Goal: Check status: Check status

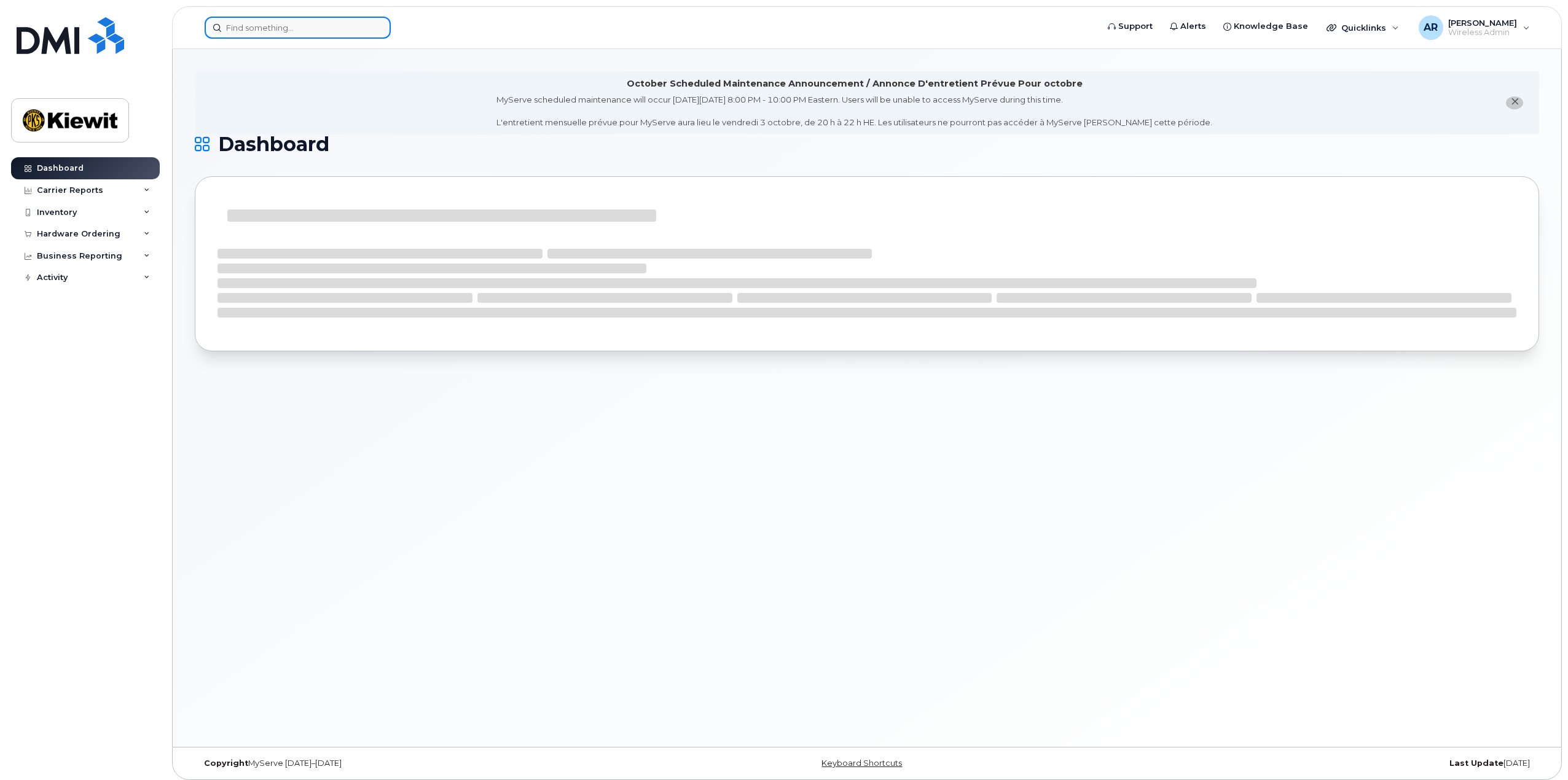
click at [299, 25] on input at bounding box center [297, 28] width 186 height 23
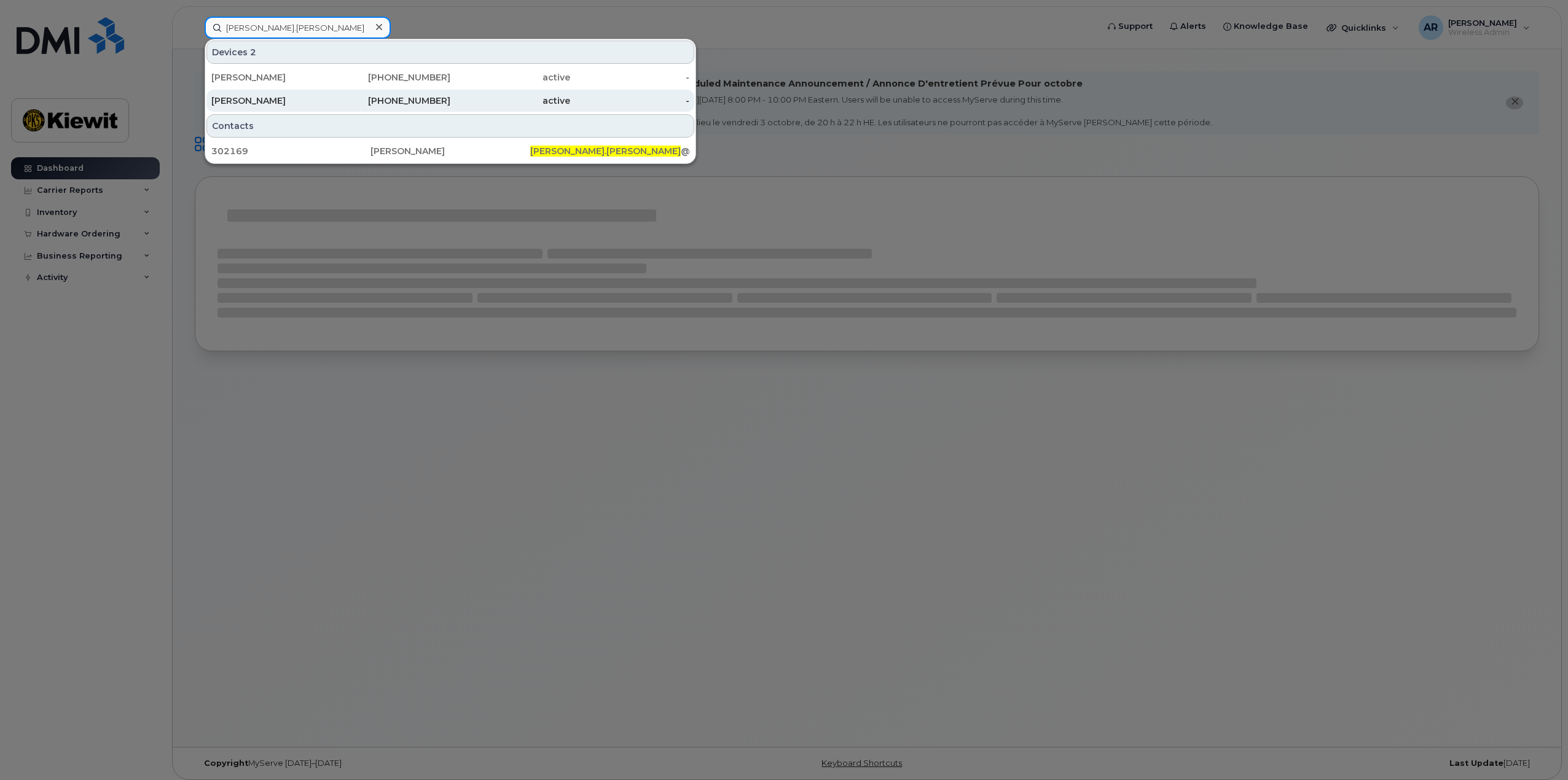
type input "wayne.hill"
drag, startPoint x: 295, startPoint y: 105, endPoint x: 358, endPoint y: 92, distance: 64.3
click at [295, 105] on div "[PERSON_NAME]" at bounding box center [271, 100] width 120 height 12
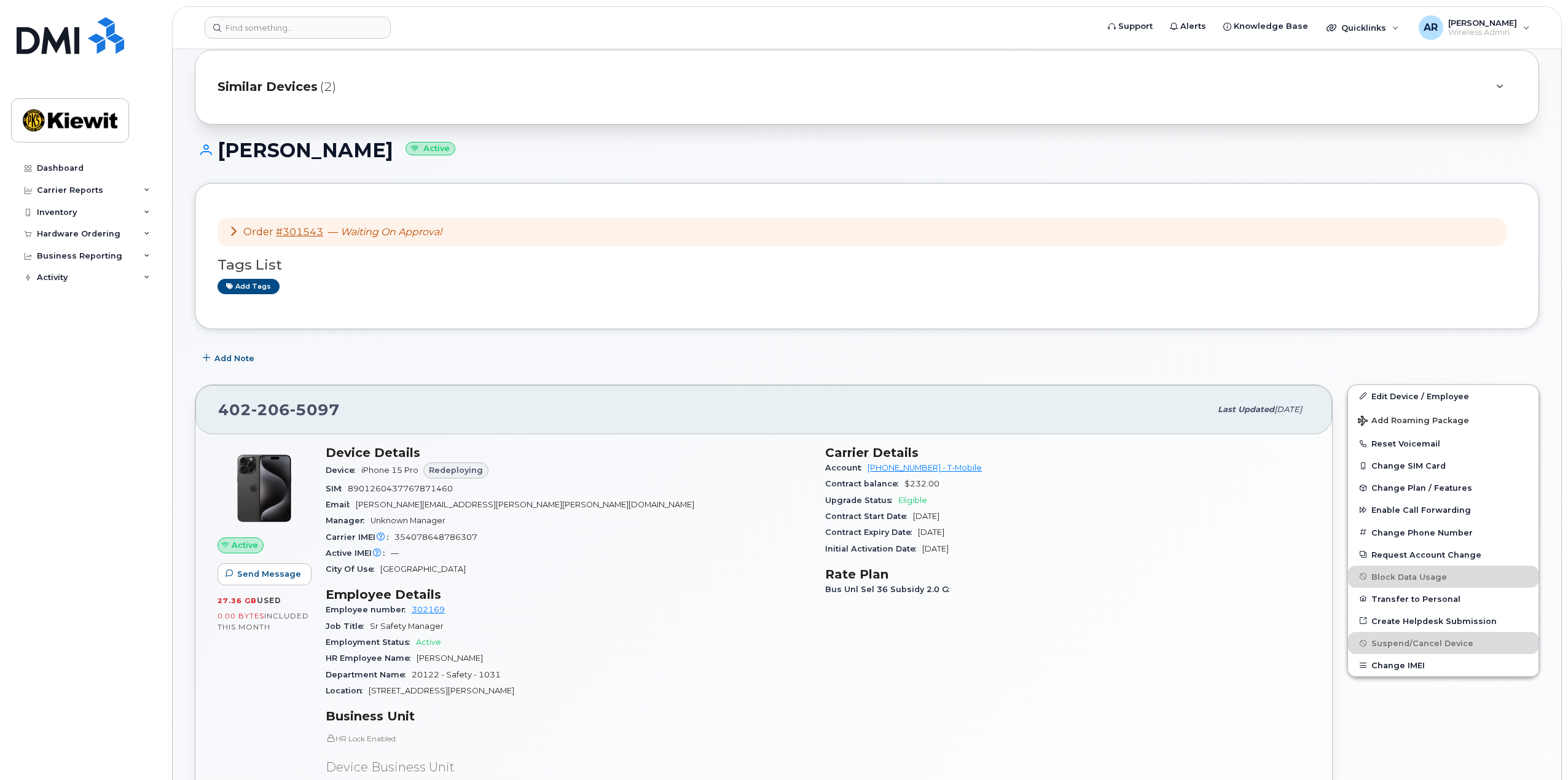
scroll to position [61, 0]
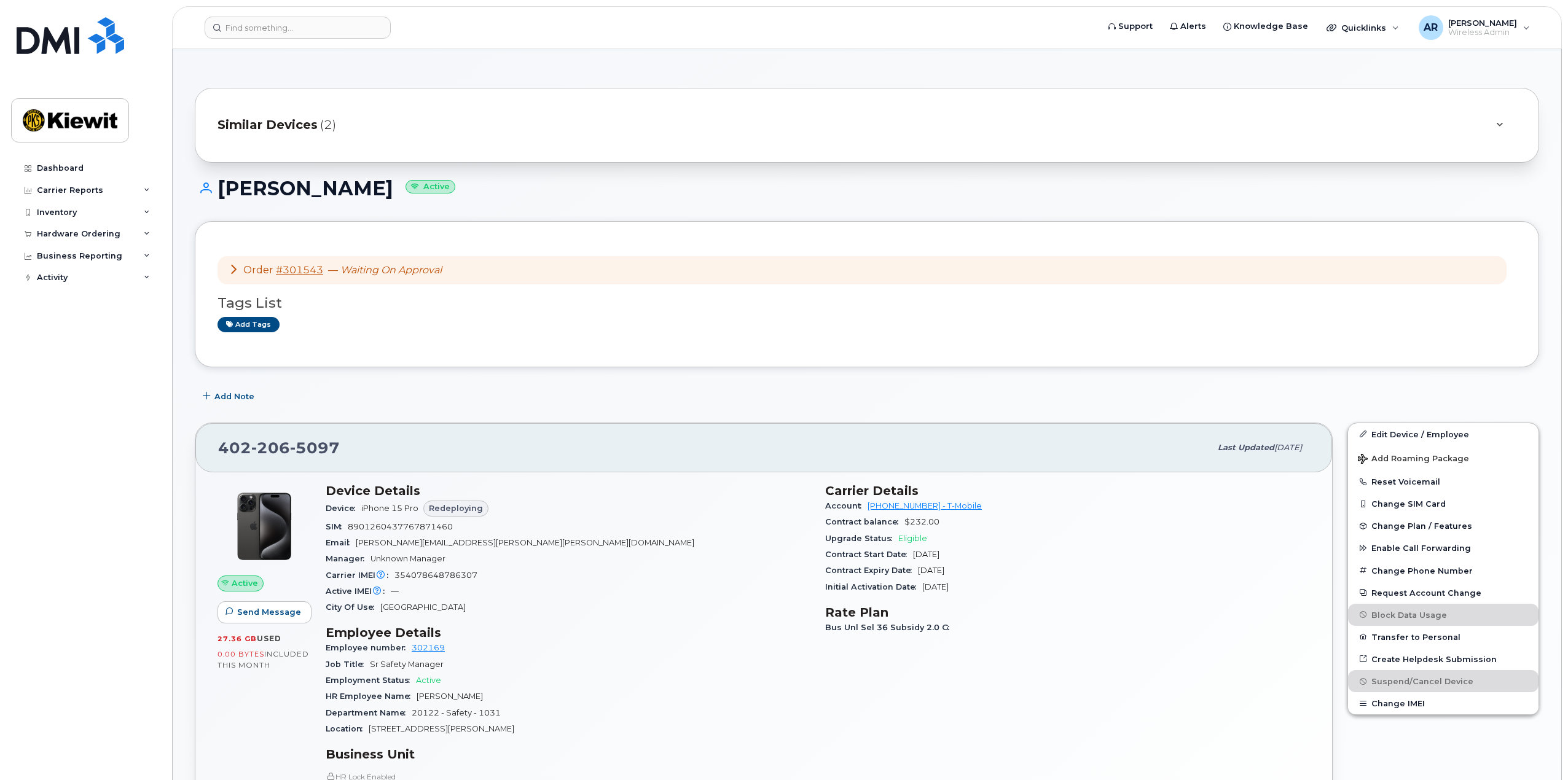
click at [231, 272] on icon at bounding box center [234, 269] width 9 height 9
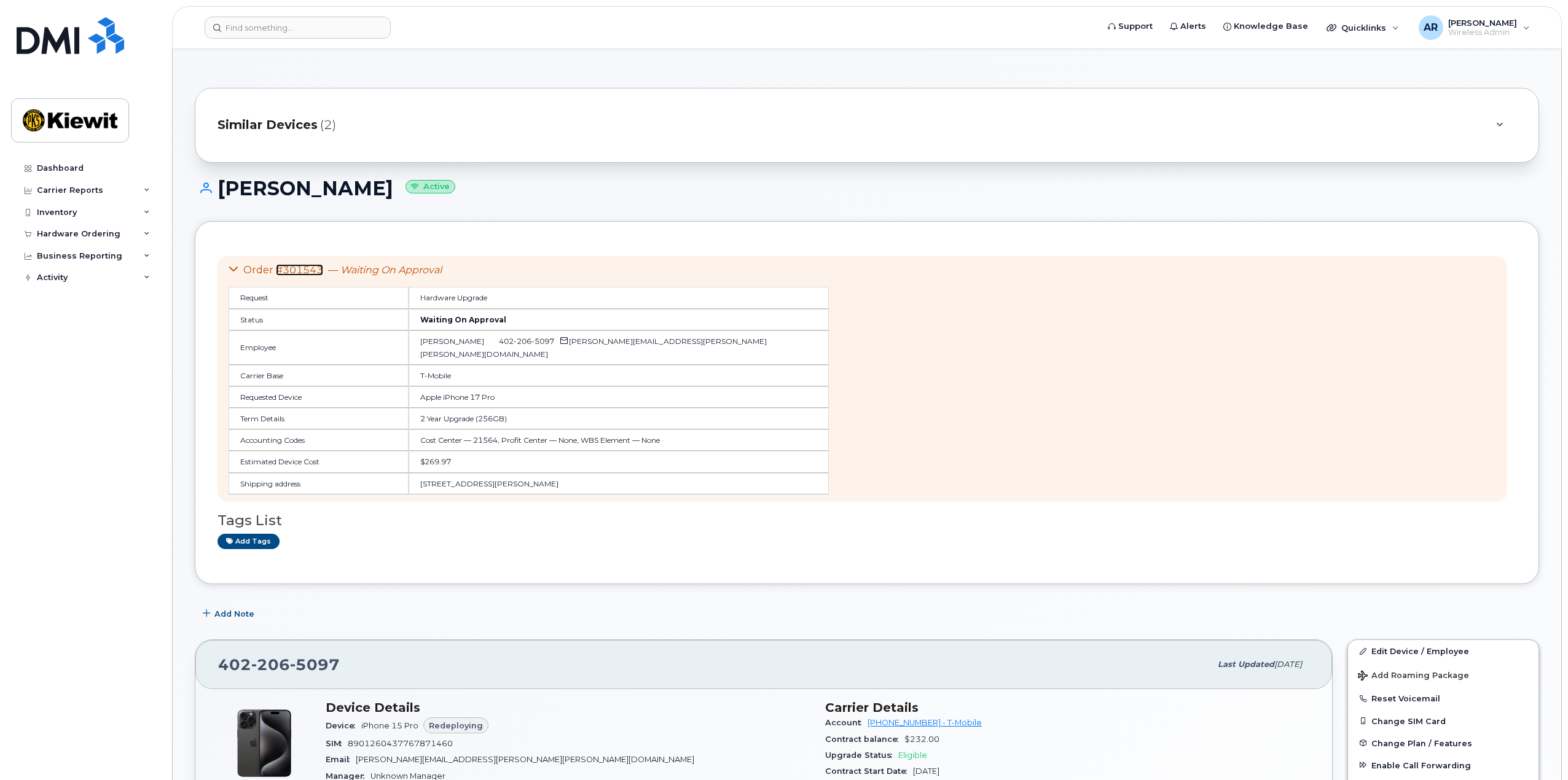
click at [308, 269] on link "#301543" at bounding box center [299, 270] width 47 height 11
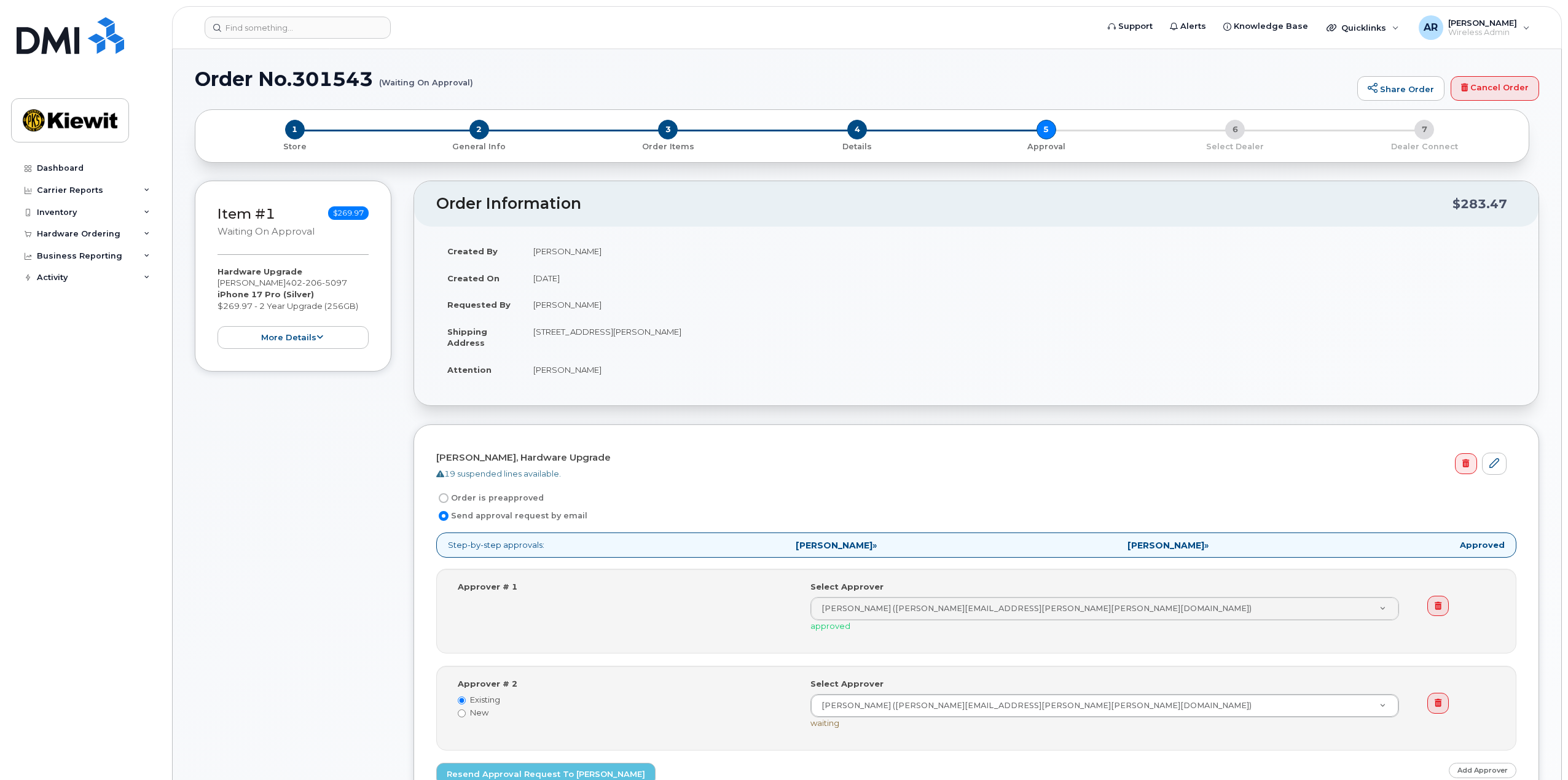
scroll to position [307, 0]
